Goal: Information Seeking & Learning: Learn about a topic

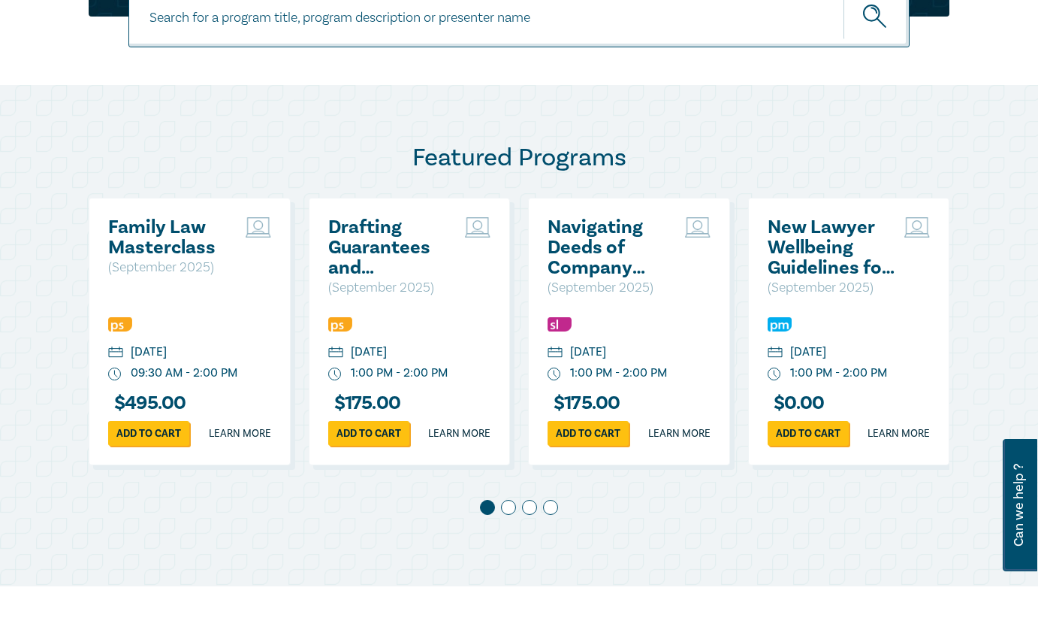
click at [193, 296] on div "Family Law Masterclass ( September 2025 )" at bounding box center [189, 257] width 163 height 80
click at [168, 244] on h2 "Family Law Masterclass" at bounding box center [173, 237] width 130 height 41
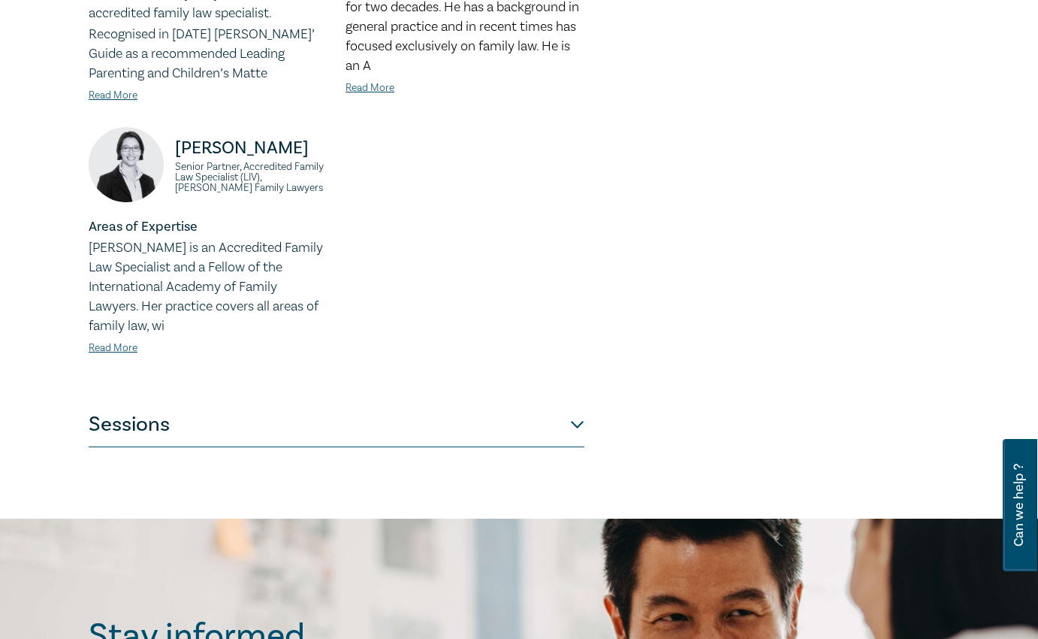
scroll to position [977, 0]
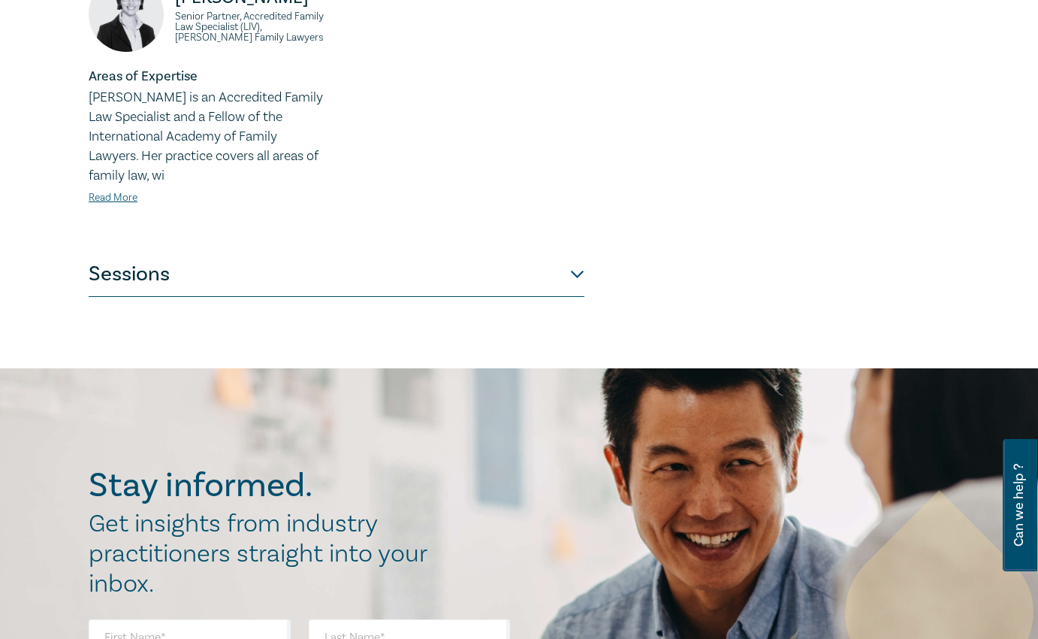
click at [554, 259] on button "Sessions" at bounding box center [337, 274] width 496 height 45
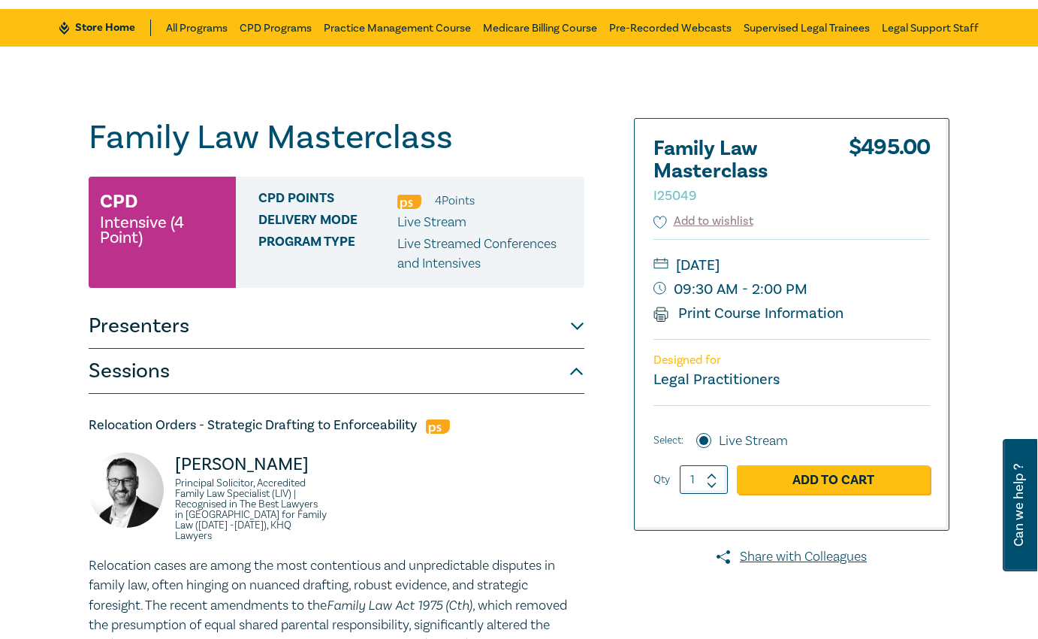
scroll to position [75, 0]
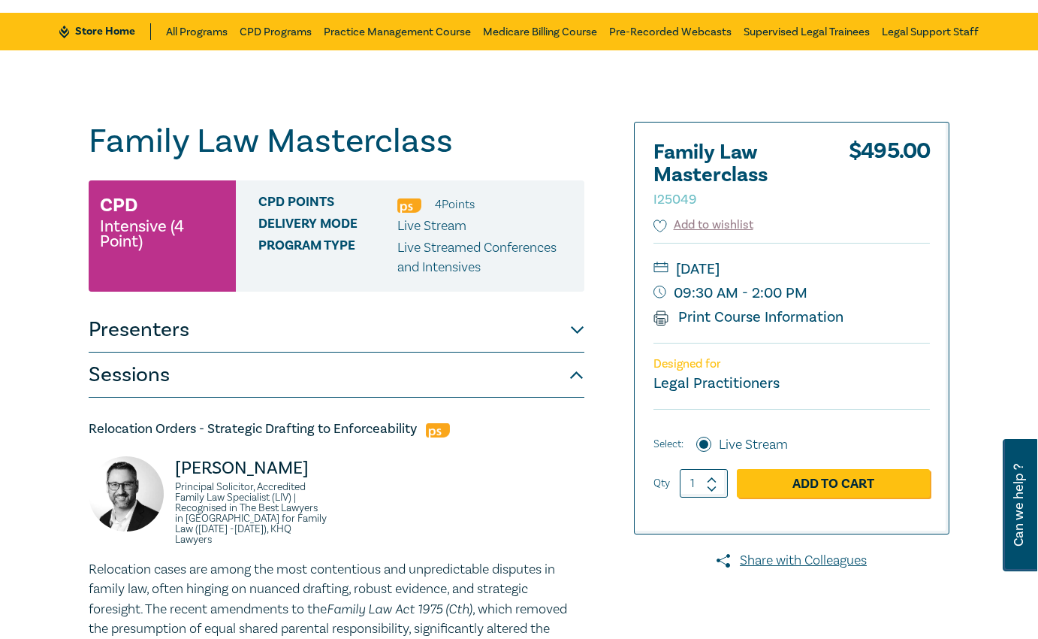
drag, startPoint x: 550, startPoint y: 122, endPoint x: 558, endPoint y: 122, distance: 8.3
click at [550, 122] on h1 "Family Law Masterclass I25049" at bounding box center [337, 141] width 496 height 39
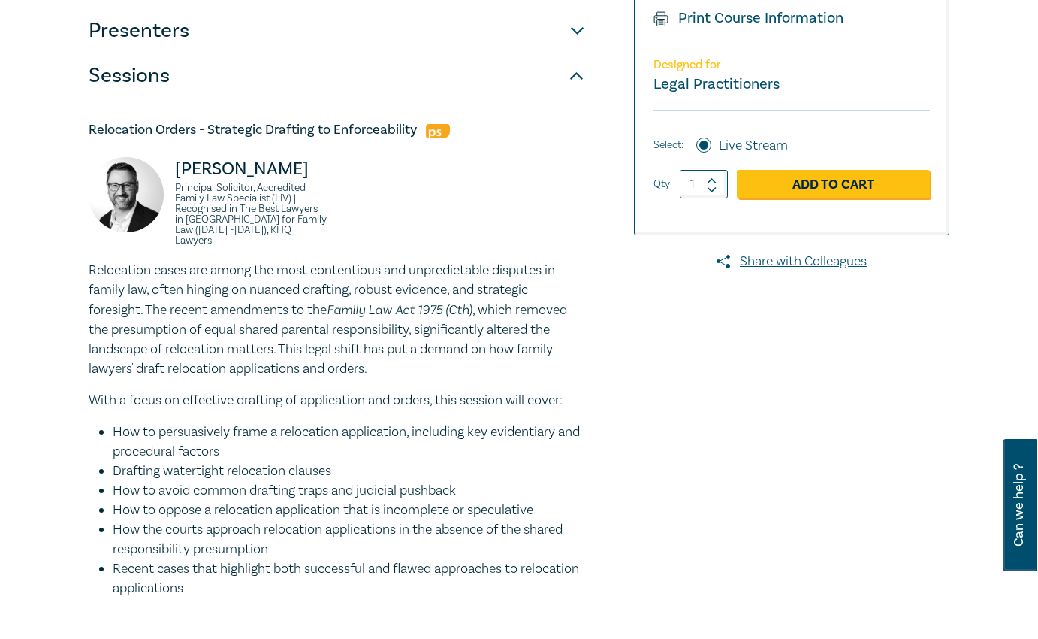
scroll to position [376, 0]
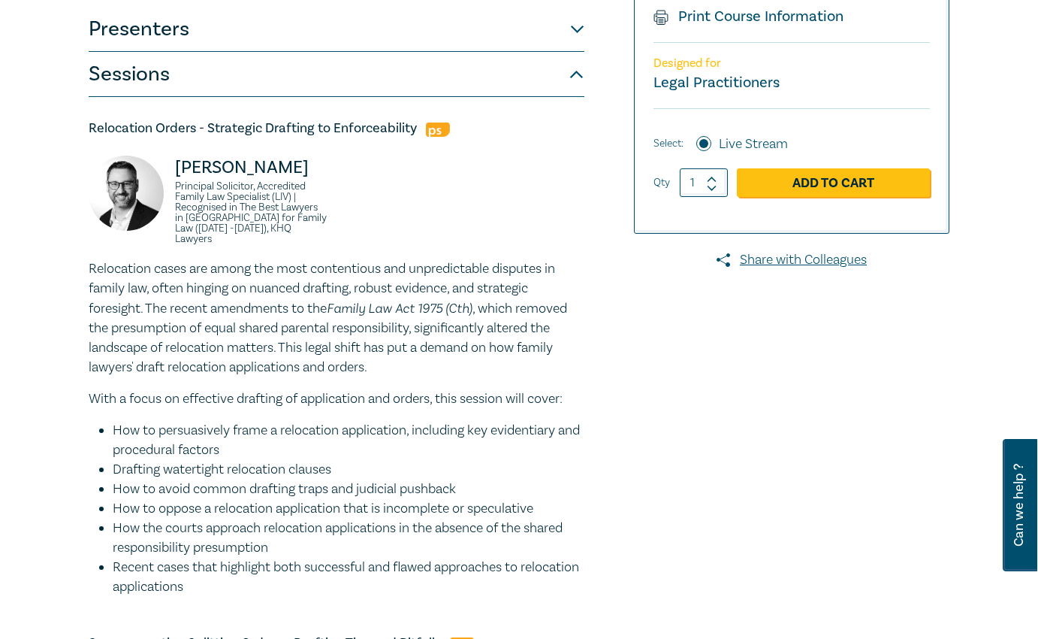
click at [580, 36] on button "Presenters" at bounding box center [337, 29] width 496 height 45
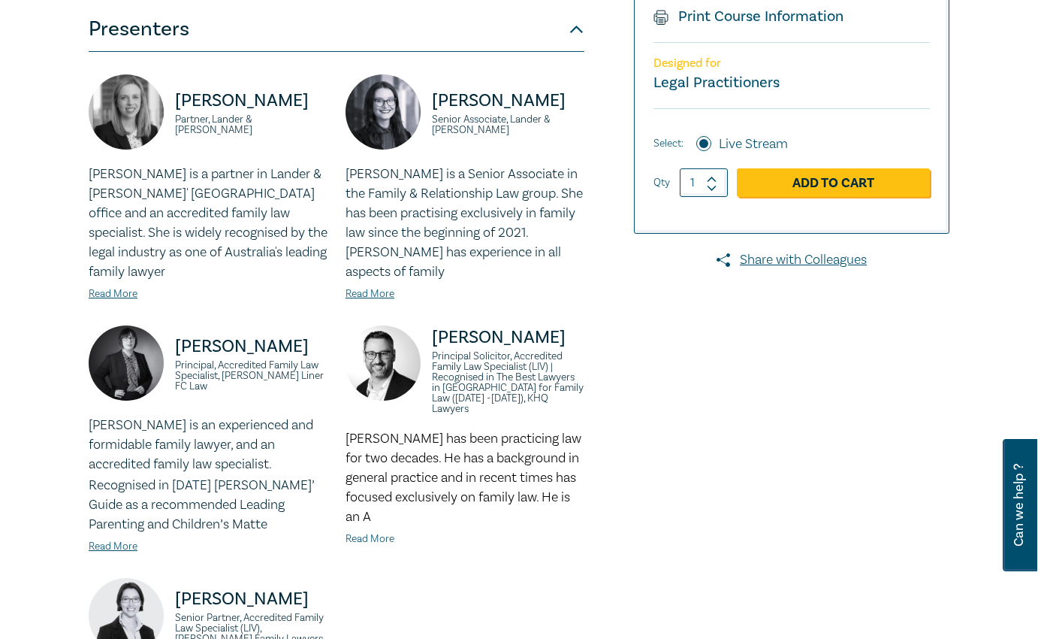
click at [379, 532] on link "Read More" at bounding box center [370, 539] width 49 height 14
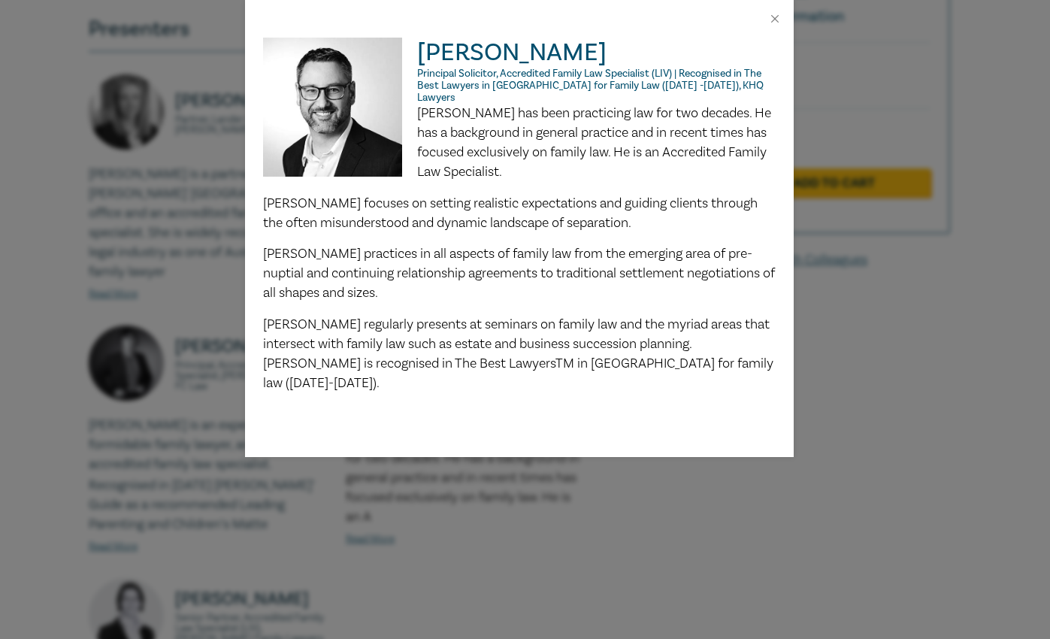
drag, startPoint x: 630, startPoint y: 495, endPoint x: 637, endPoint y: 494, distance: 7.6
click at [630, 495] on div "Greg Oliver Principal Solicitor, Accredited Family Law Specialist (LIV) | Recog…" at bounding box center [525, 319] width 1050 height 639
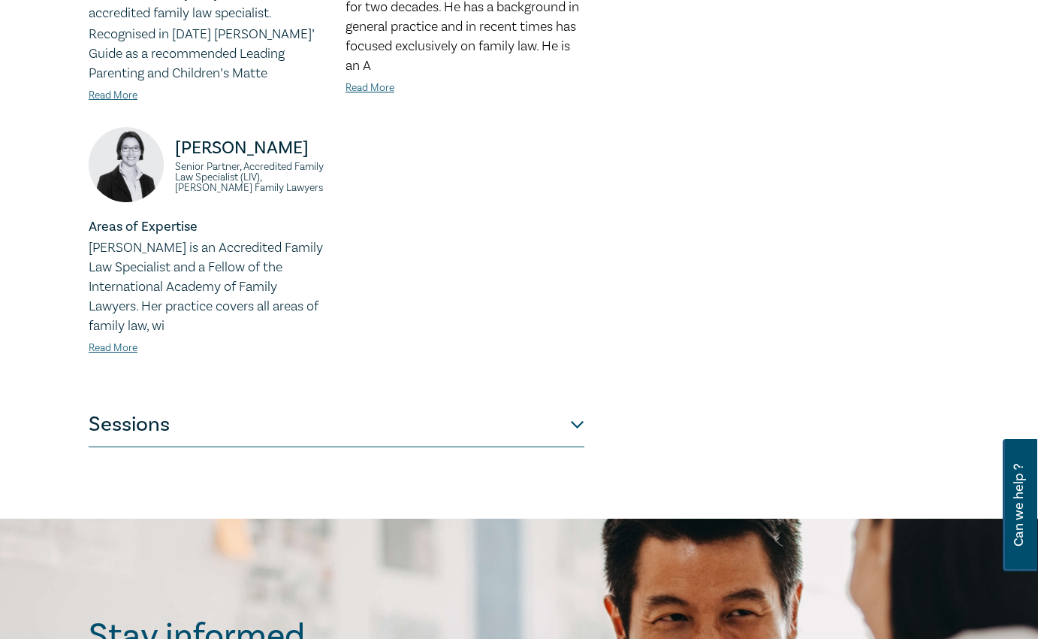
scroll to position [1127, 0]
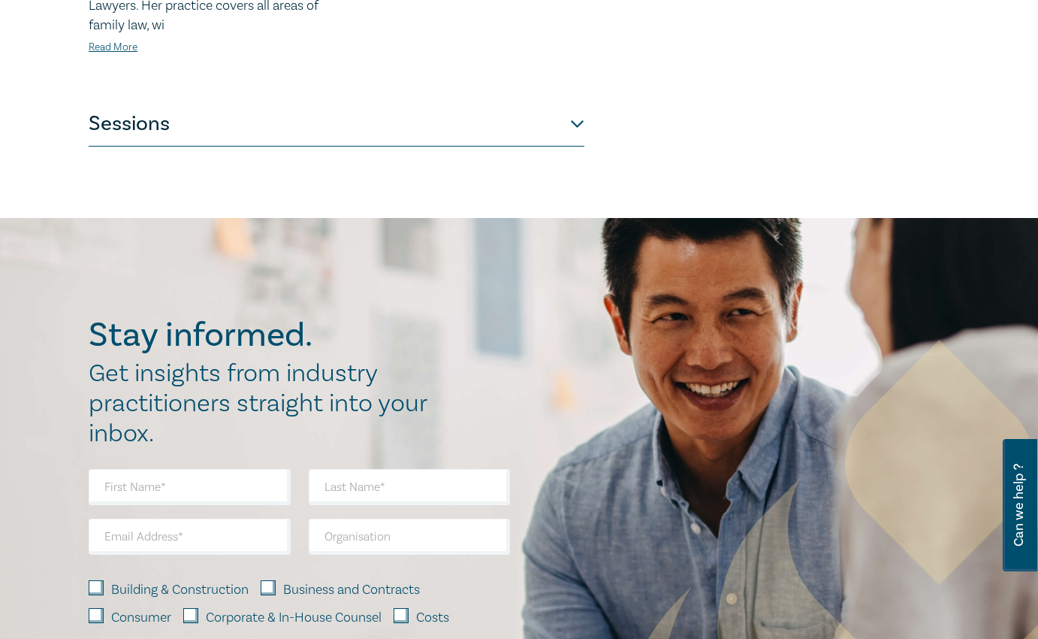
click at [576, 106] on button "Sessions" at bounding box center [337, 123] width 496 height 45
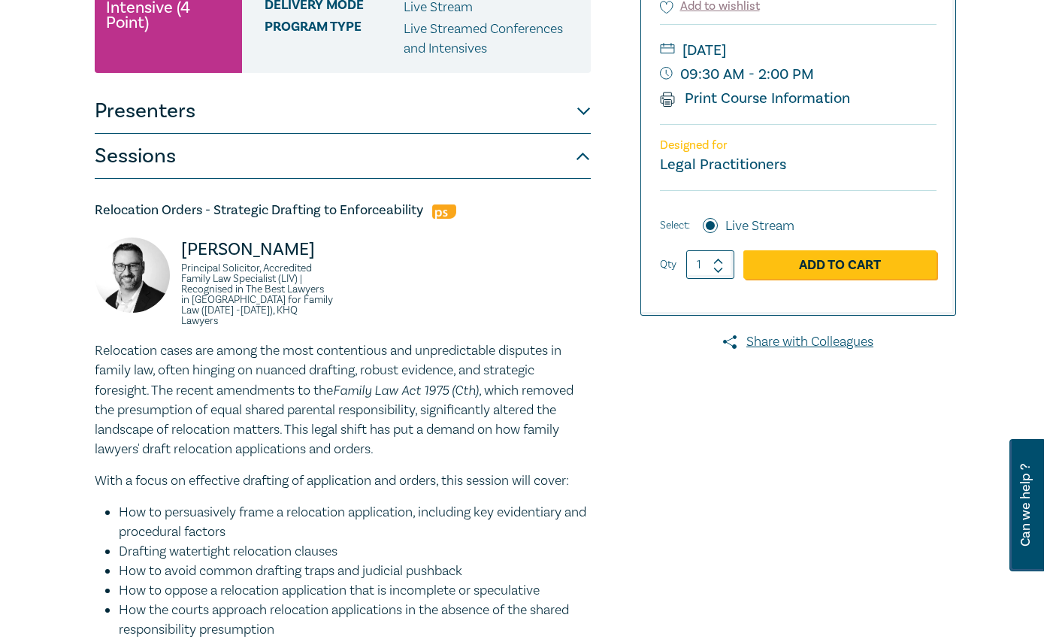
scroll to position [291, 0]
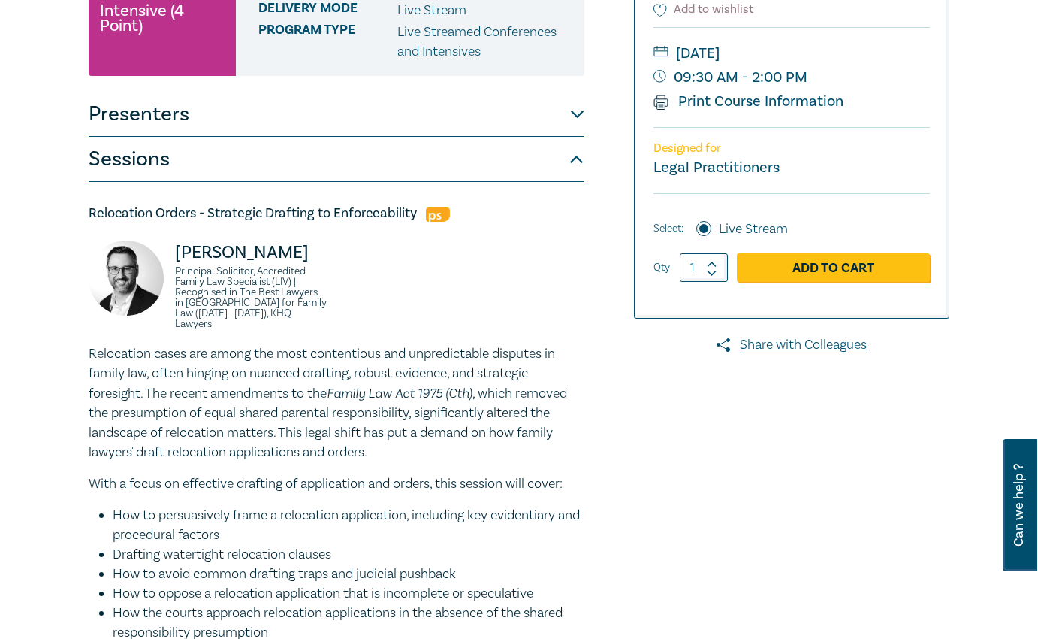
click at [574, 113] on button "Presenters" at bounding box center [337, 114] width 496 height 45
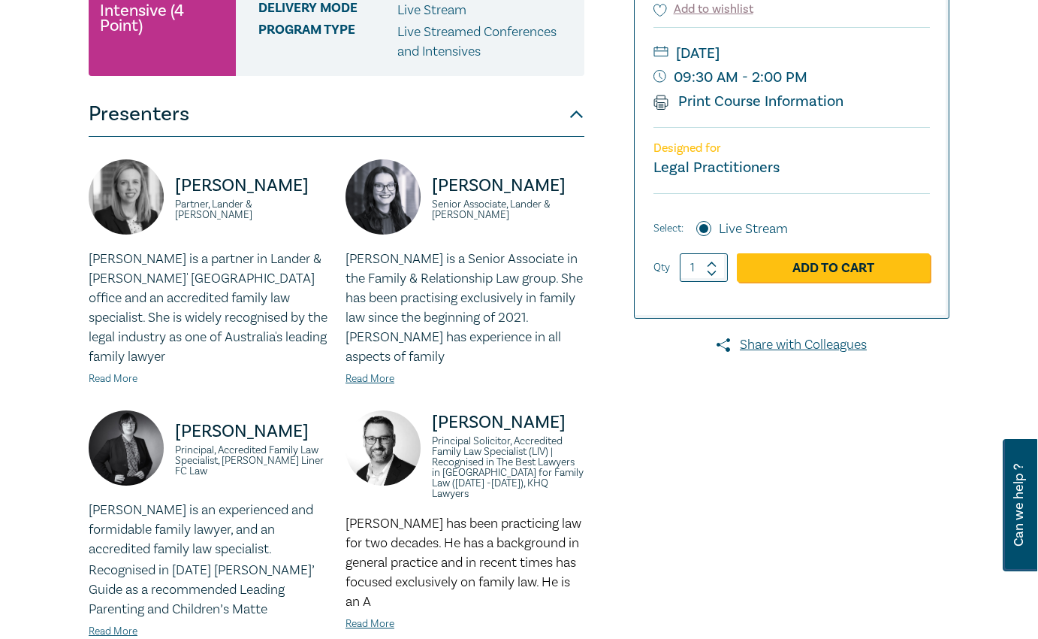
click at [121, 372] on link "Read More" at bounding box center [113, 379] width 49 height 14
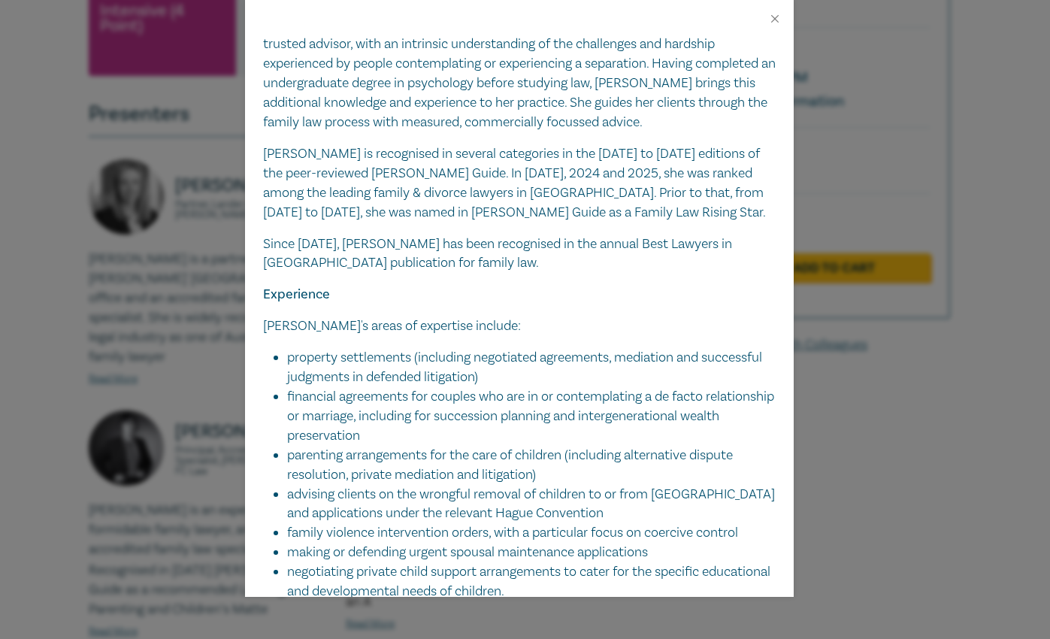
scroll to position [376, 0]
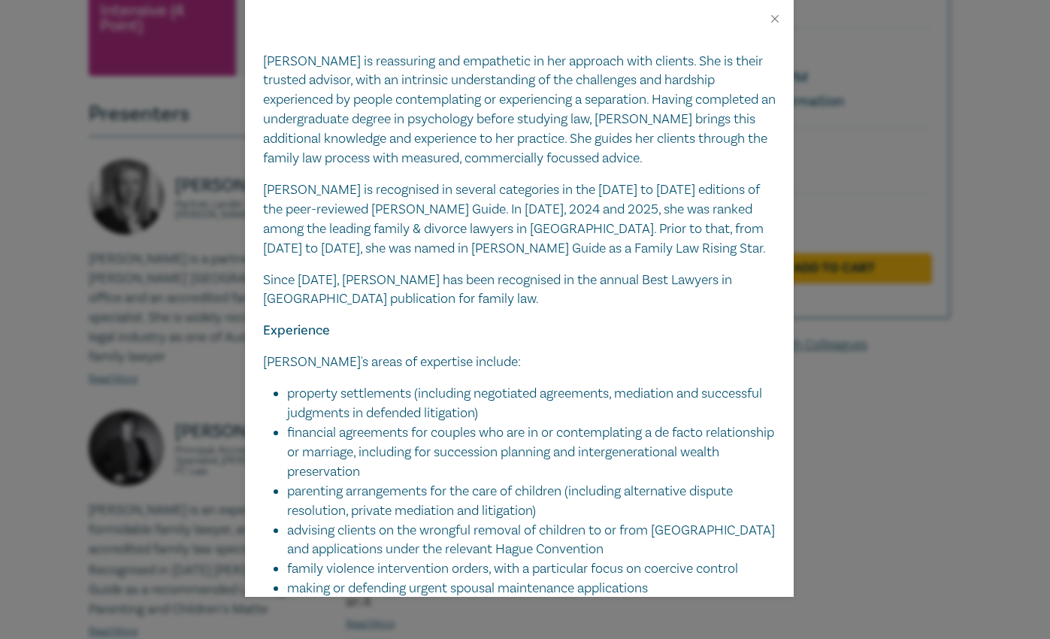
click at [143, 235] on div "Liz Kofoed Partner, Lander & Rogers Liz is a partner in Lander & Rogers' Melbou…" at bounding box center [525, 319] width 1050 height 639
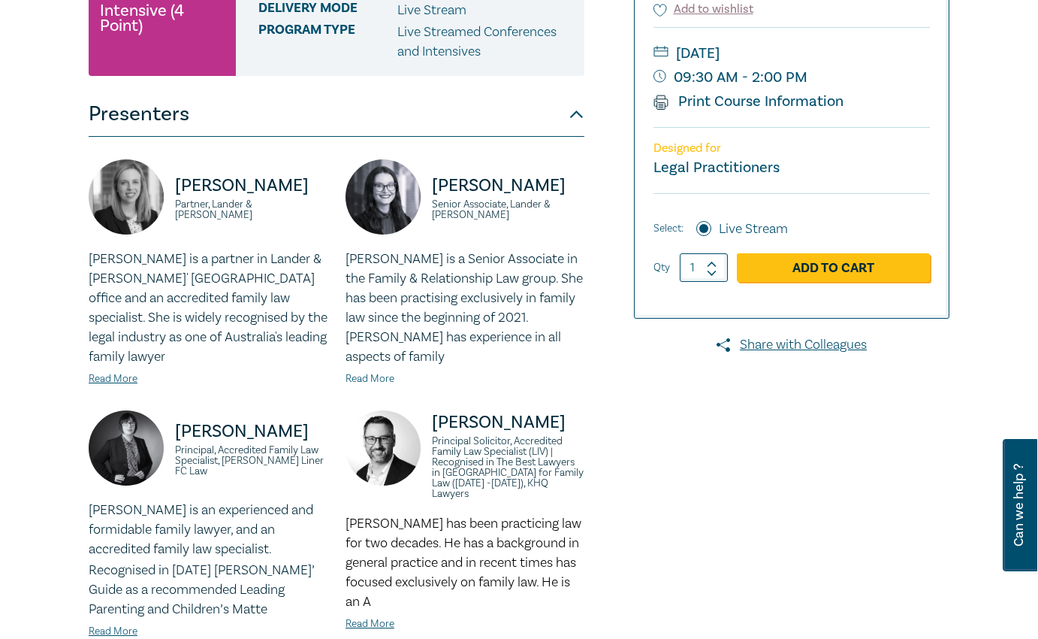
click at [369, 372] on link "Read More" at bounding box center [370, 379] width 49 height 14
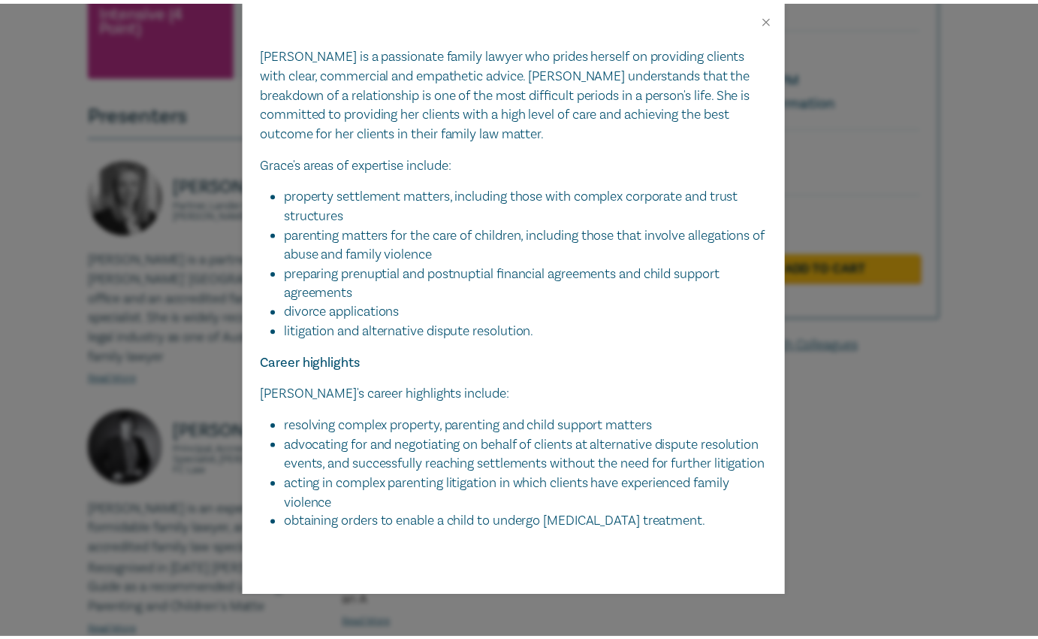
scroll to position [0, 0]
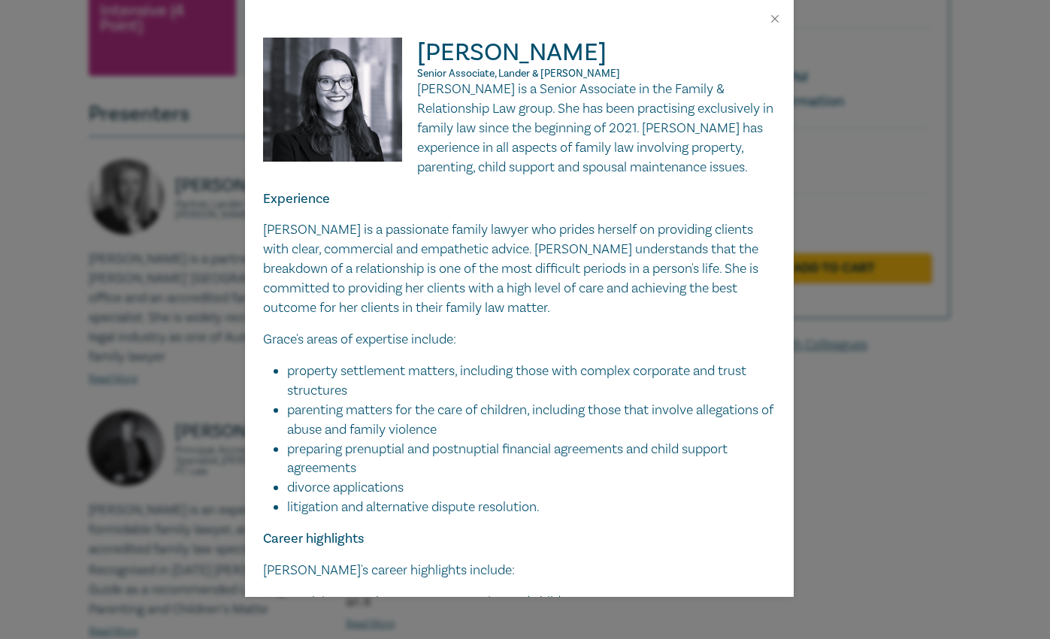
click at [165, 230] on div "Grace Hurley Senior Associate, Lander & Rogers Grace is a Senior Associate in t…" at bounding box center [525, 319] width 1050 height 639
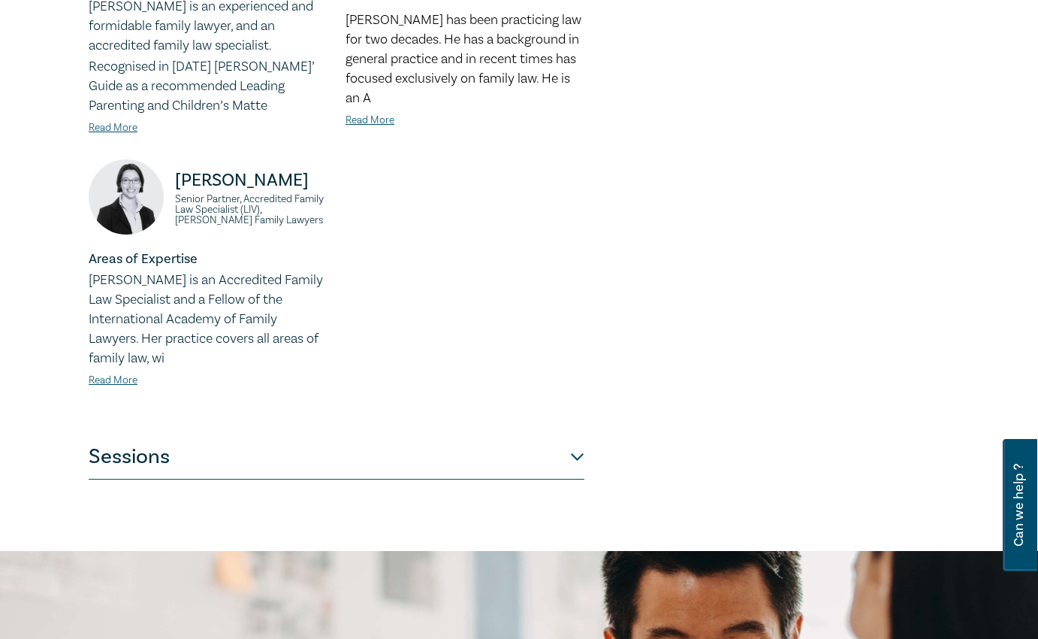
scroll to position [892, 0]
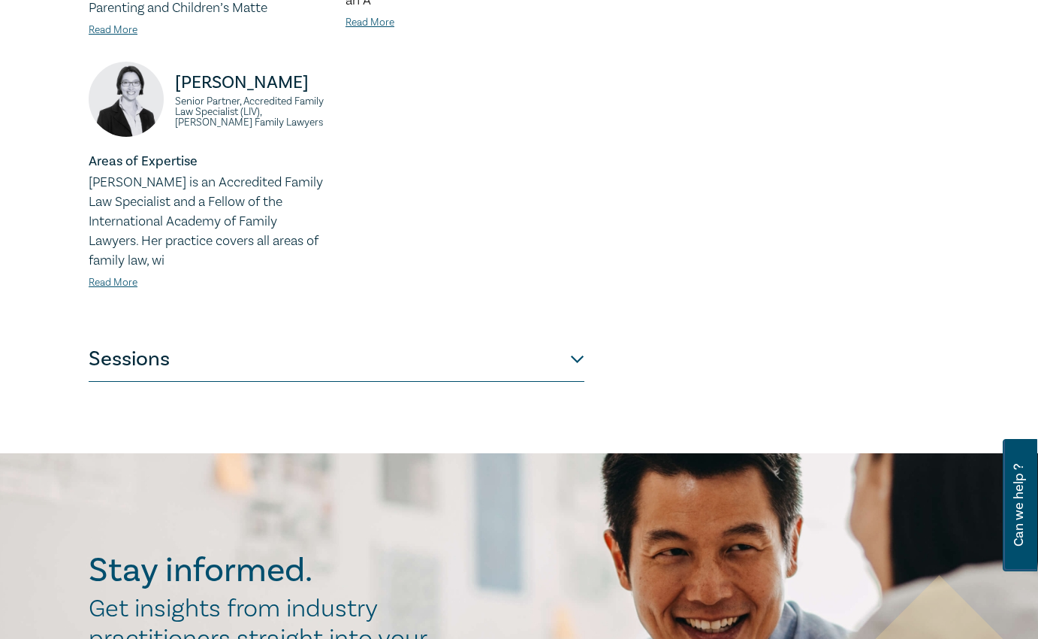
click at [207, 343] on button "Sessions" at bounding box center [337, 359] width 496 height 45
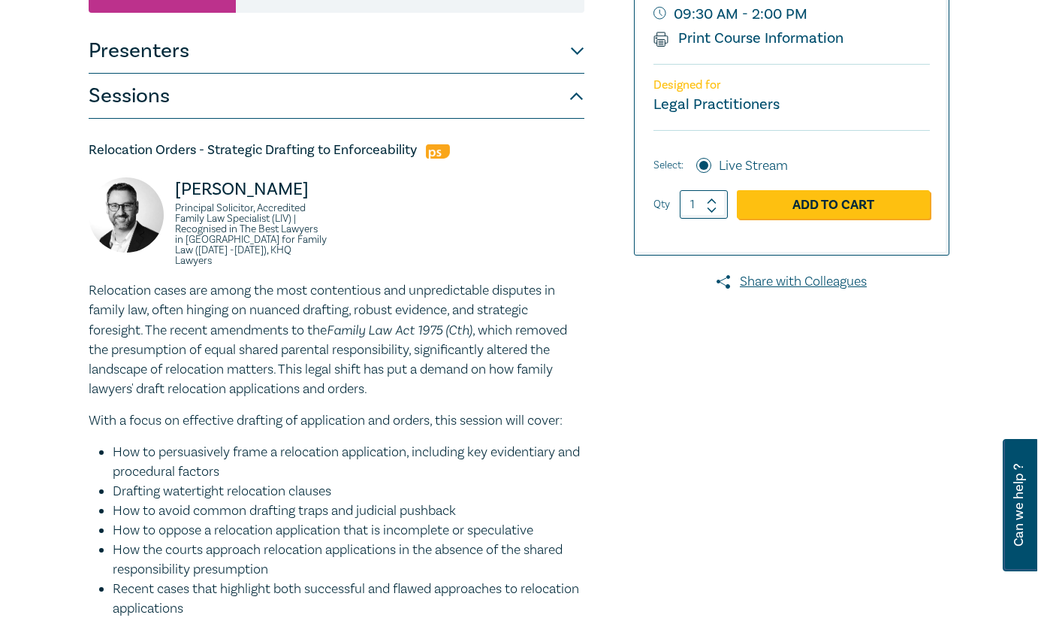
scroll to position [349, 0]
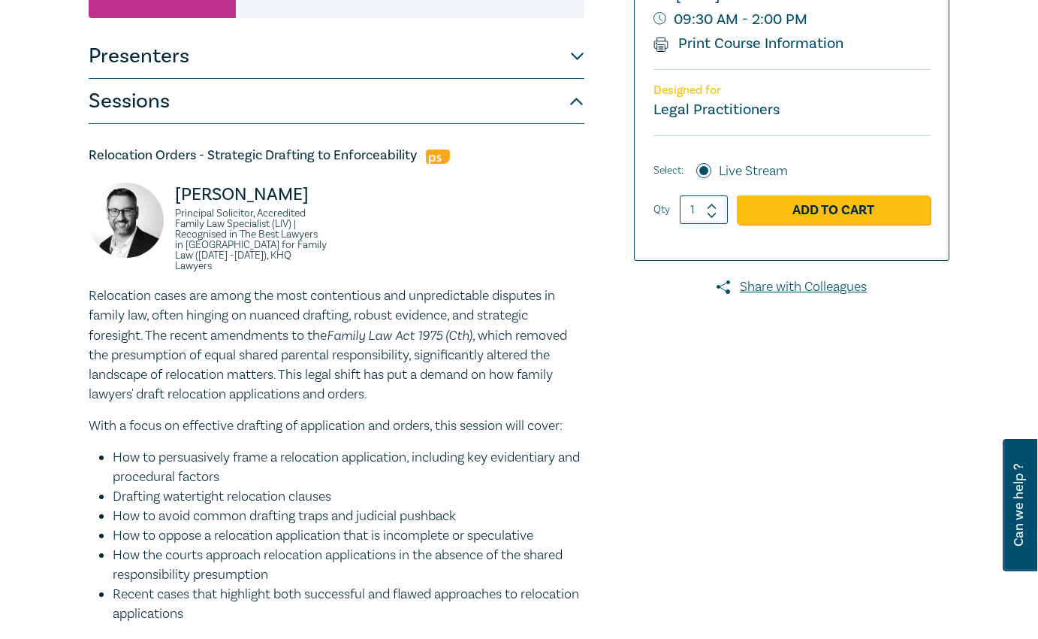
click at [229, 55] on button "Presenters" at bounding box center [337, 56] width 496 height 45
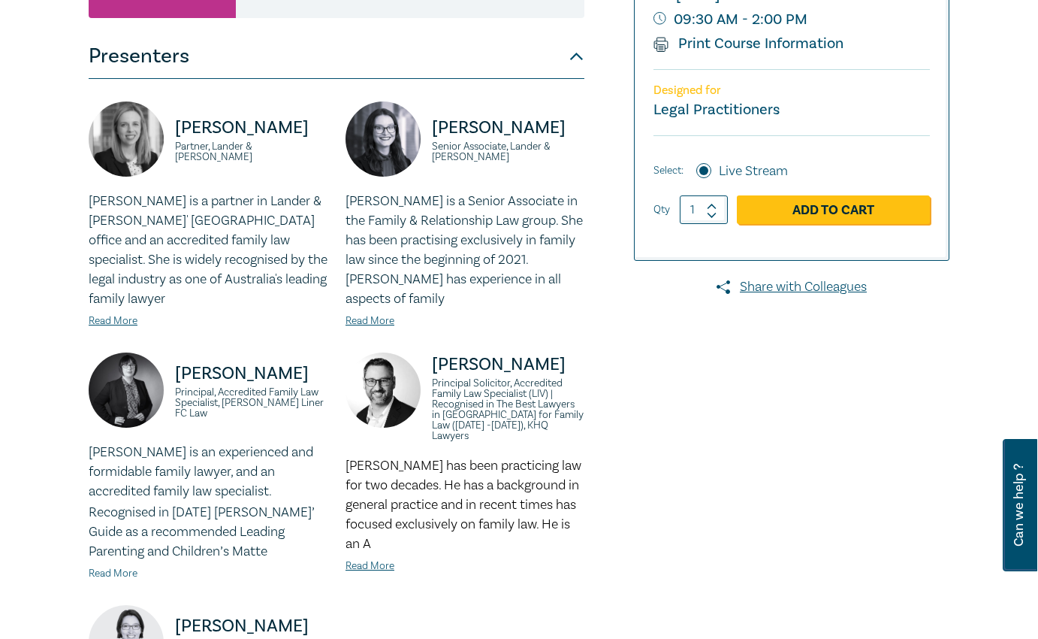
click at [121, 566] on link "Read More" at bounding box center [113, 573] width 49 height 14
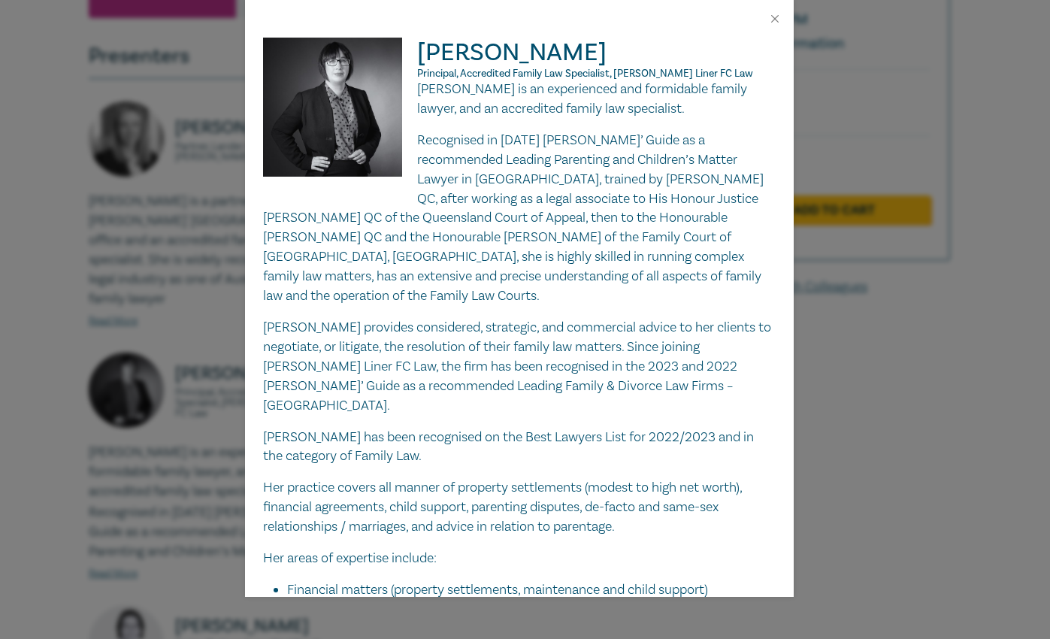
click at [856, 368] on div "Justine Clark Principal, Accredited Family Law Specialist, Tisher Liner FC Law …" at bounding box center [525, 319] width 1050 height 639
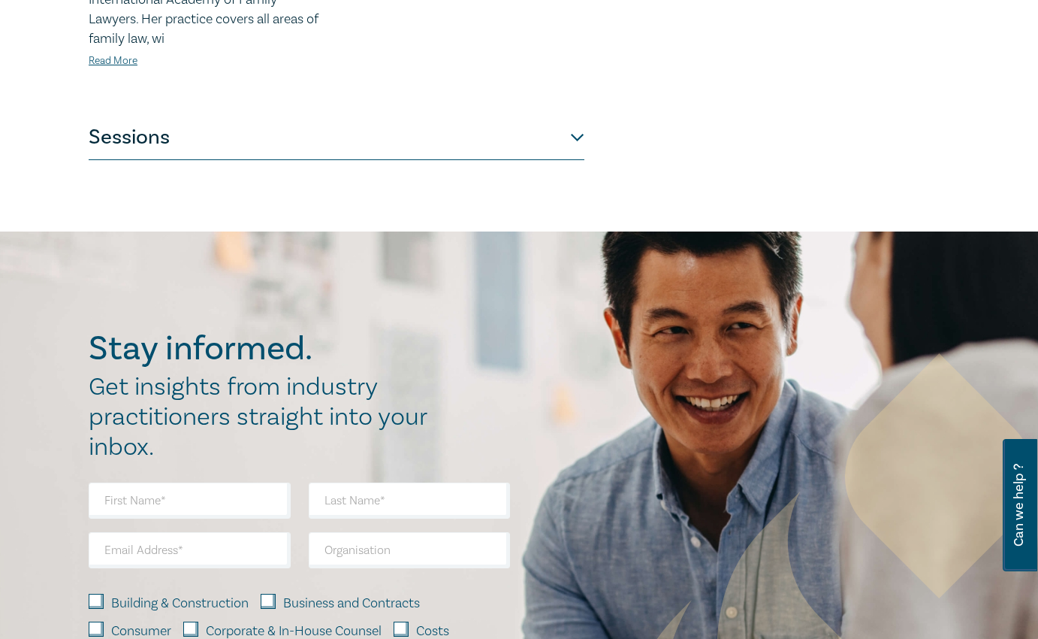
scroll to position [1175, 0]
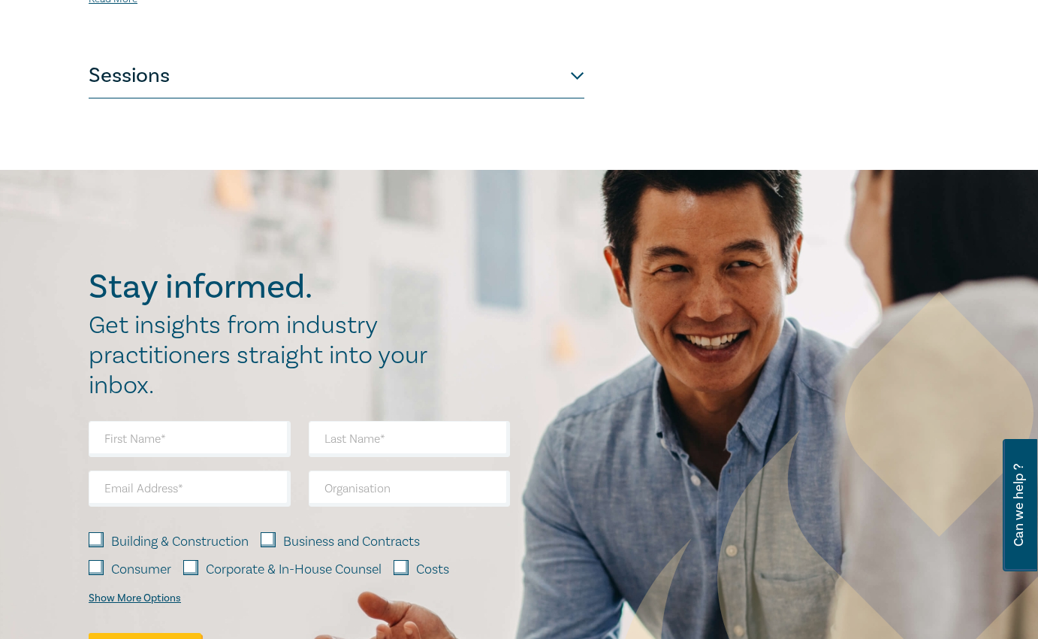
click at [577, 56] on button "Sessions" at bounding box center [337, 75] width 496 height 45
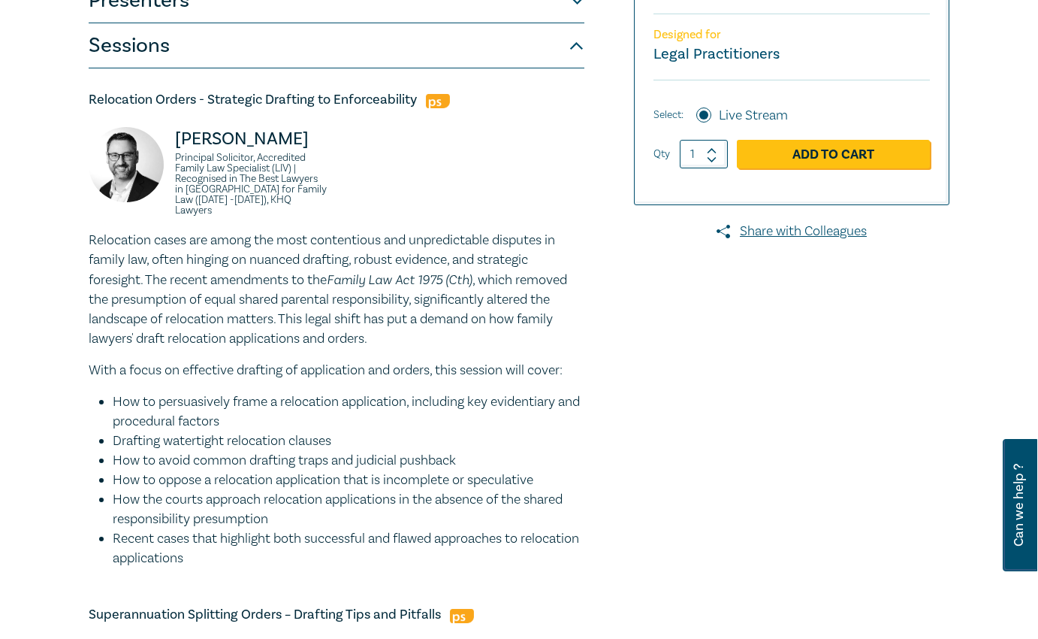
scroll to position [198, 0]
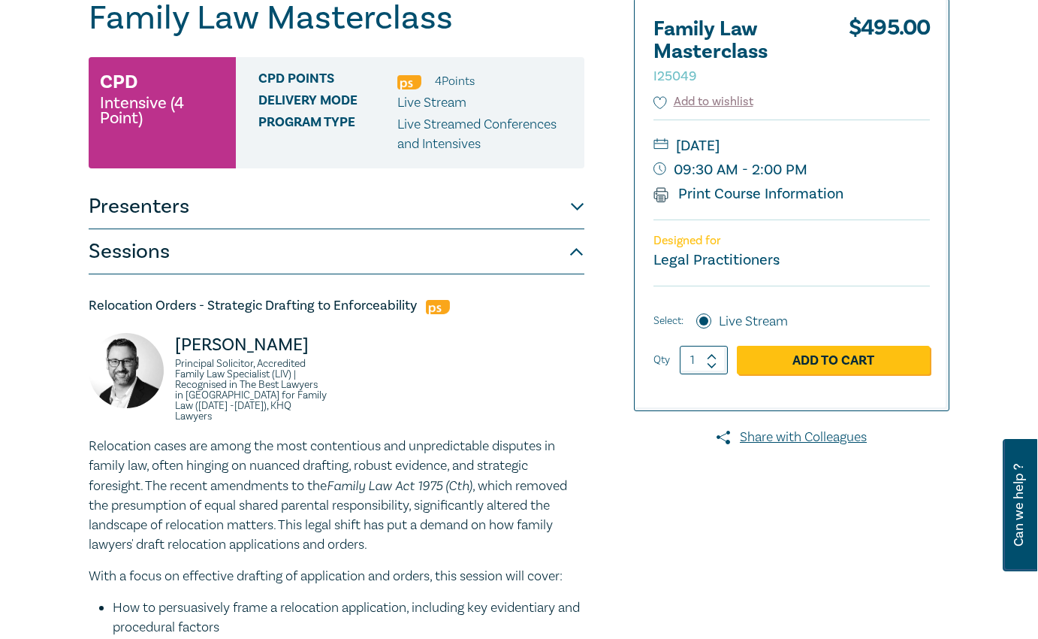
click at [557, 209] on button "Presenters" at bounding box center [337, 206] width 496 height 45
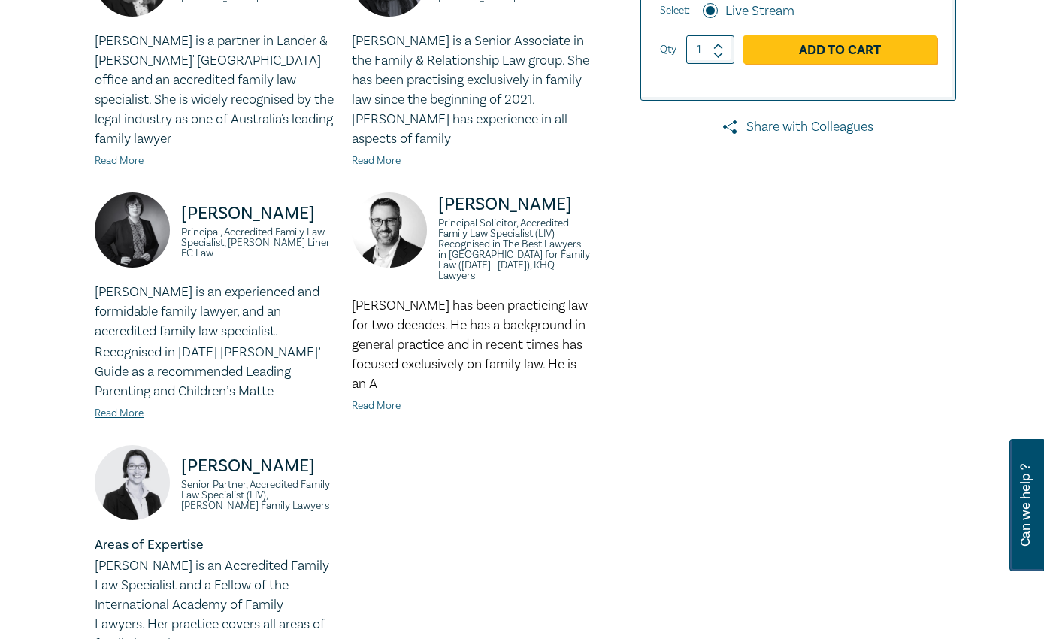
scroll to position [574, 0]
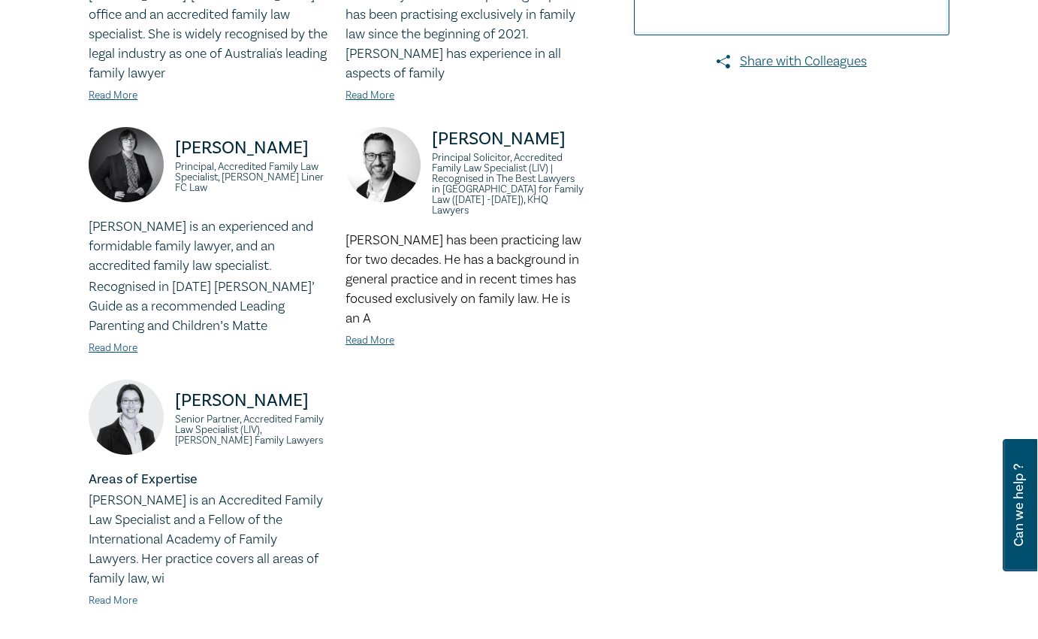
click at [108, 594] on link "Read More" at bounding box center [113, 601] width 49 height 14
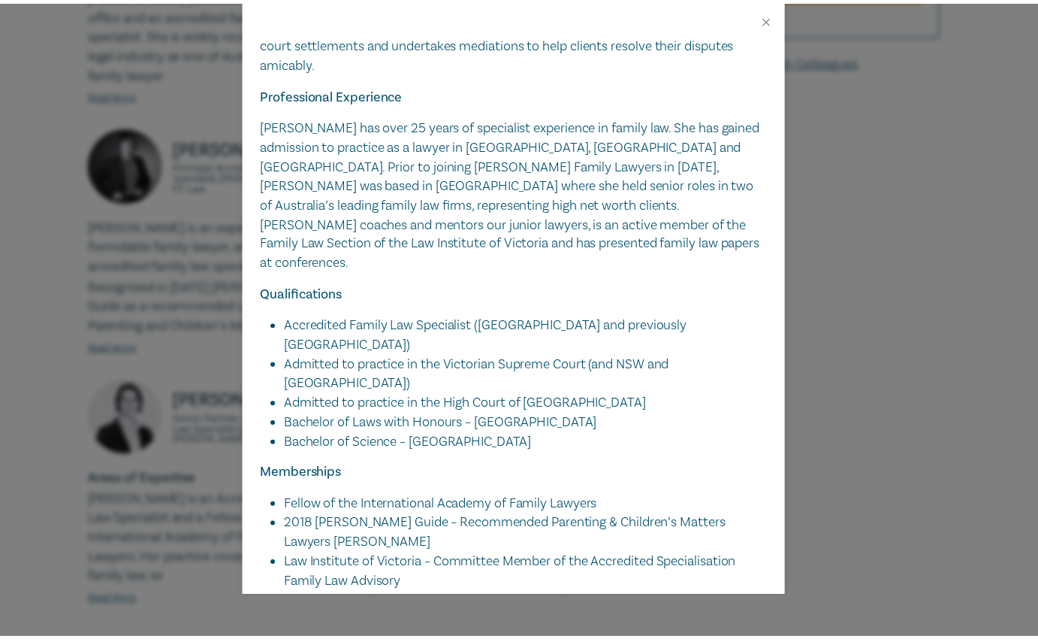
scroll to position [308, 0]
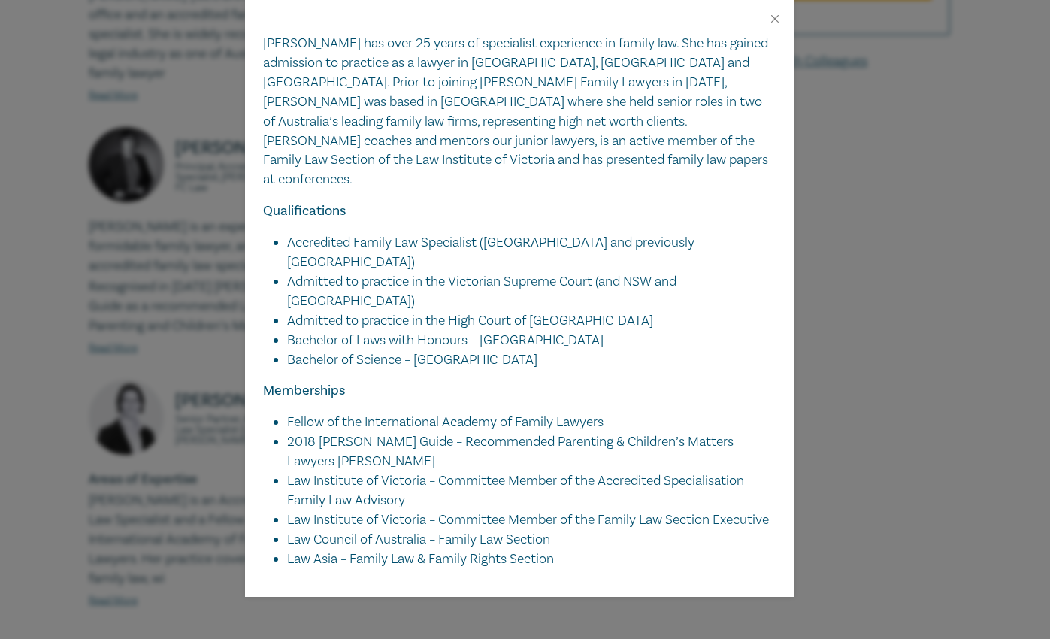
click at [205, 248] on div "Keturah Sageman Senior Partner, Accredited Family Law Specialist (LIV), Nichole…" at bounding box center [525, 319] width 1050 height 639
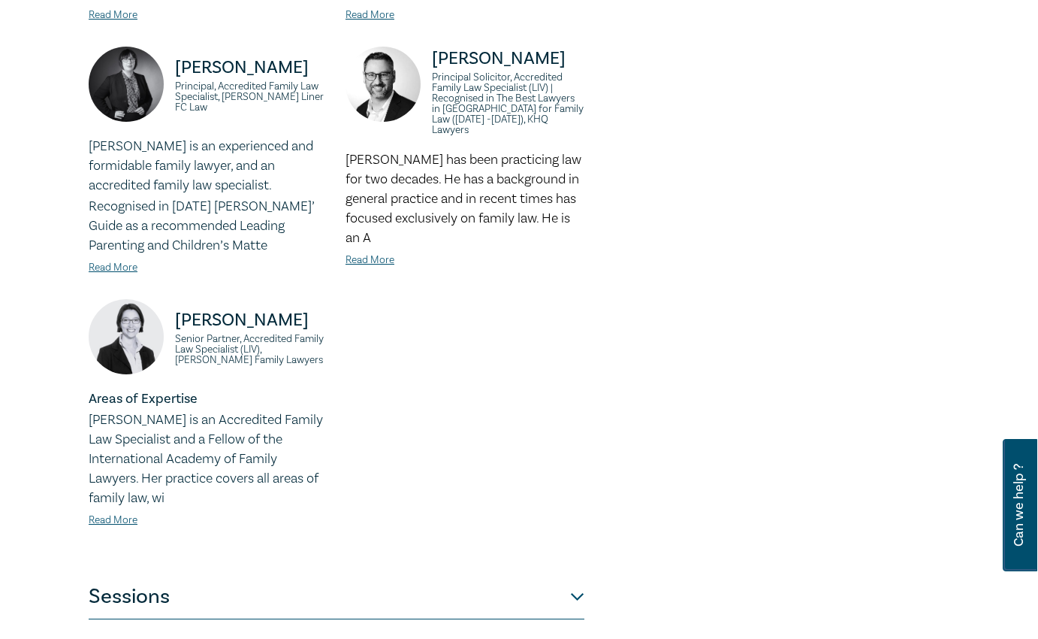
scroll to position [950, 0]
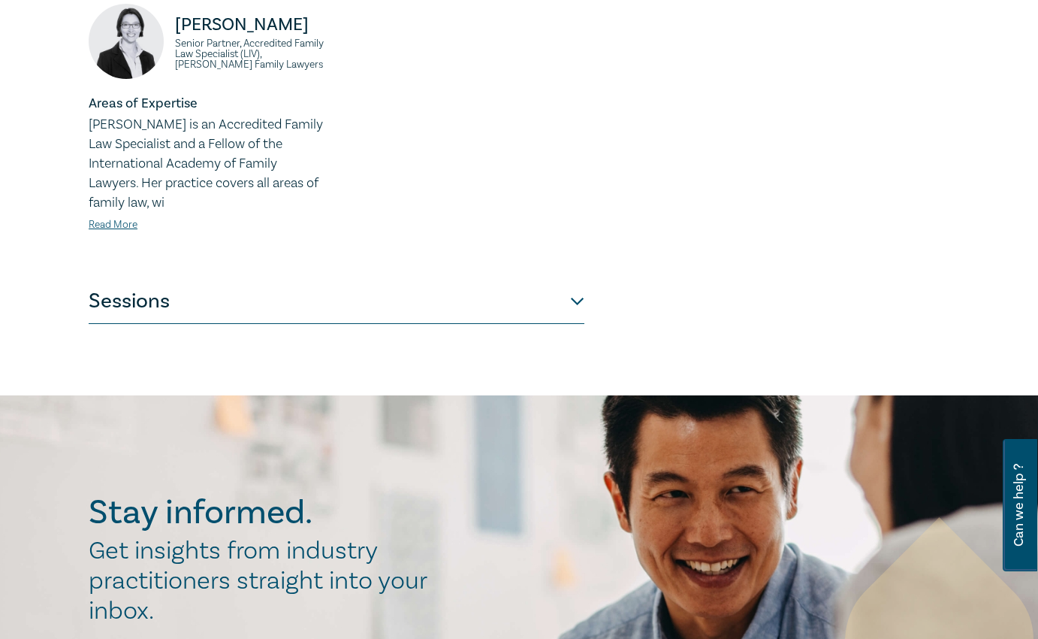
click at [252, 292] on button "Sessions" at bounding box center [337, 301] width 496 height 45
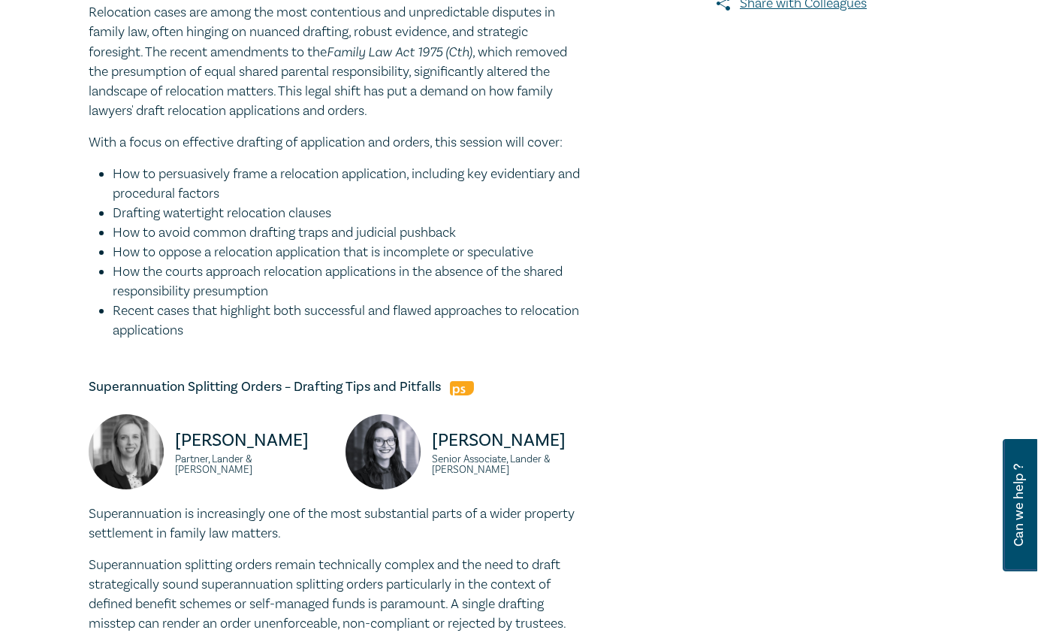
scroll to position [406, 0]
